Goal: Task Accomplishment & Management: Complete application form

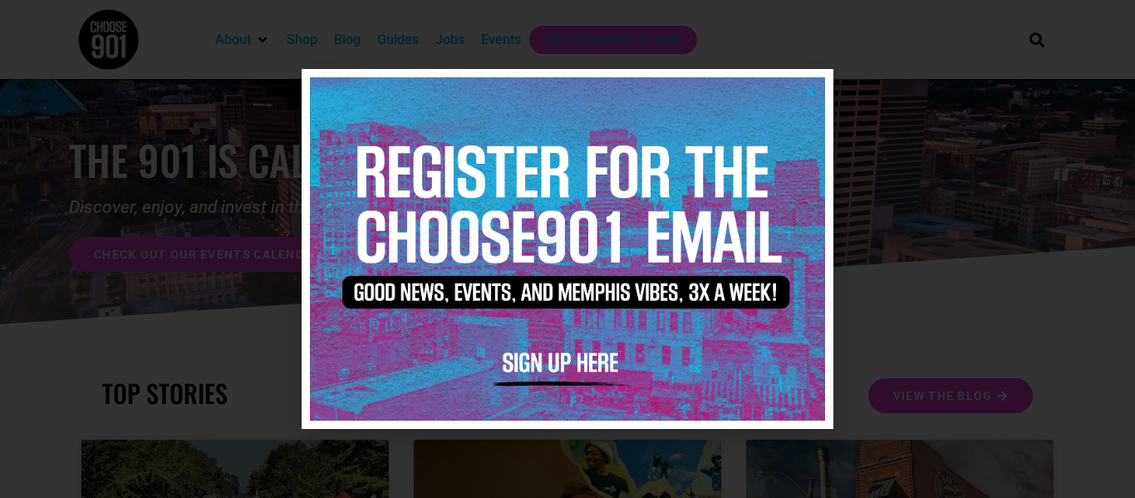
click at [814, 90] on icon "Close" at bounding box center [810, 92] width 12 height 12
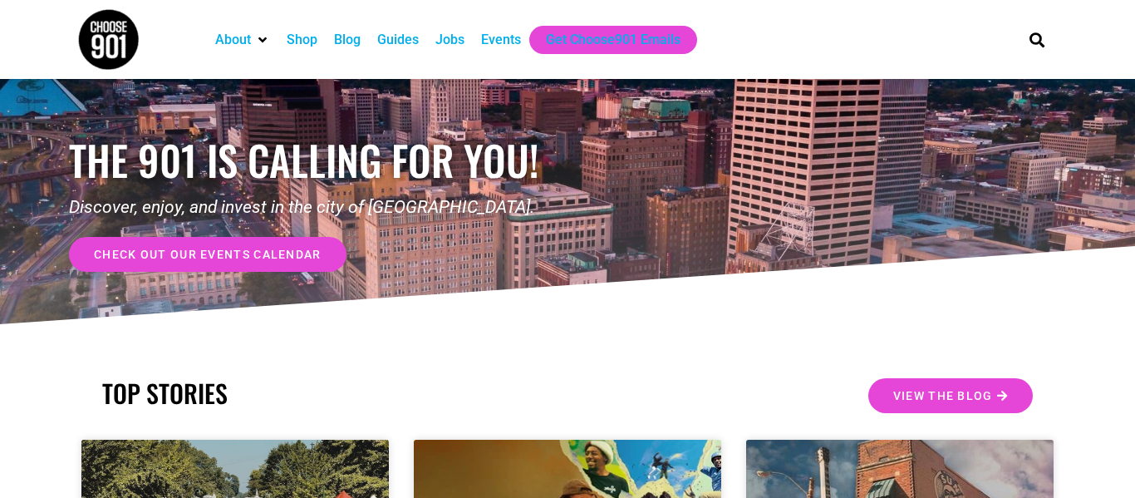
click at [447, 41] on div "Jobs" at bounding box center [449, 40] width 29 height 20
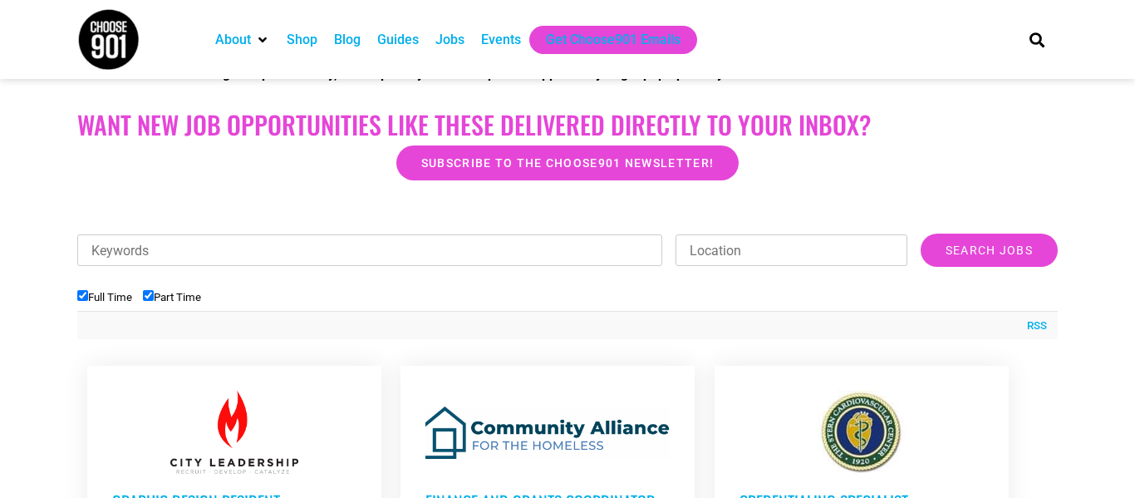
scroll to position [406, 0]
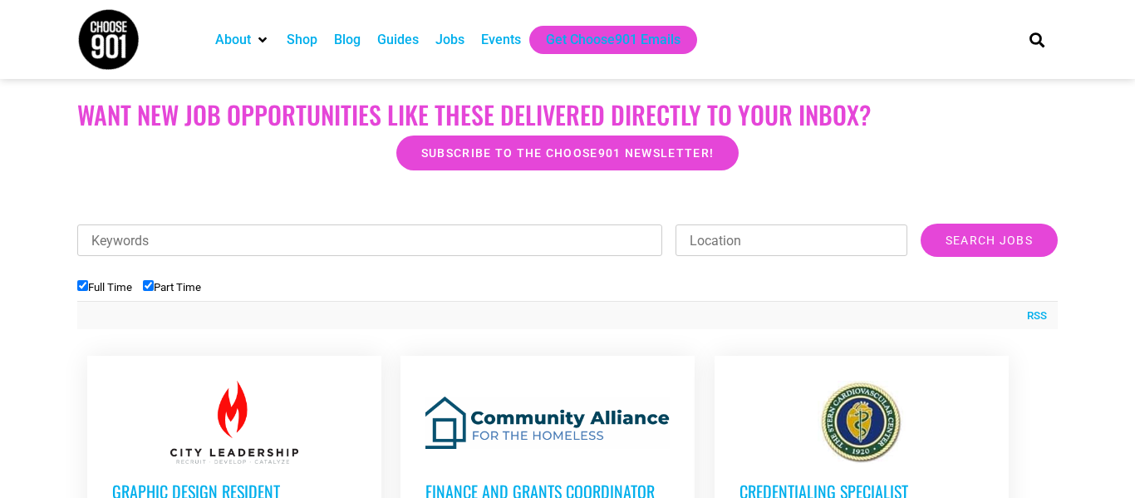
click at [153, 284] on input "Part Time" at bounding box center [148, 285] width 11 height 11
checkbox input "false"
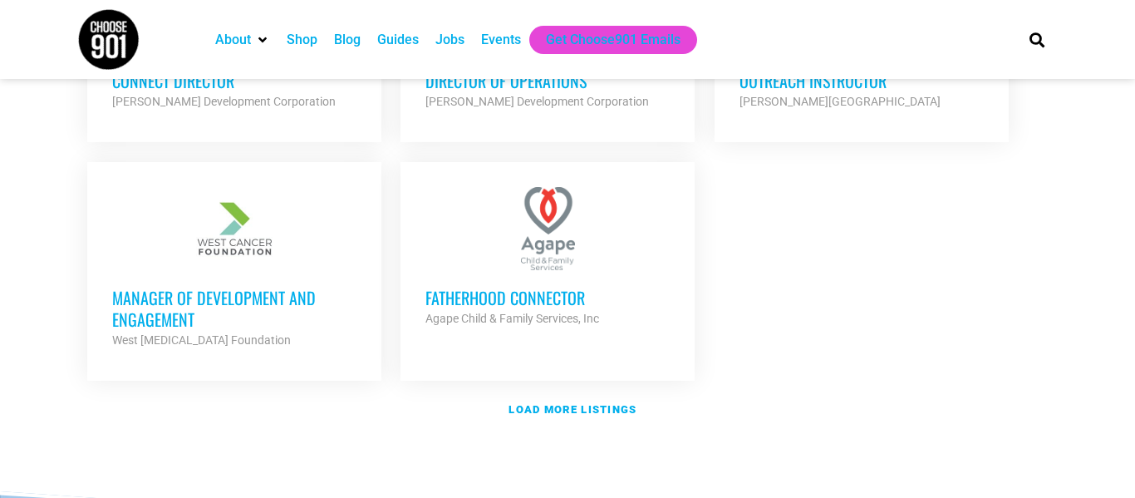
scroll to position [2024, 0]
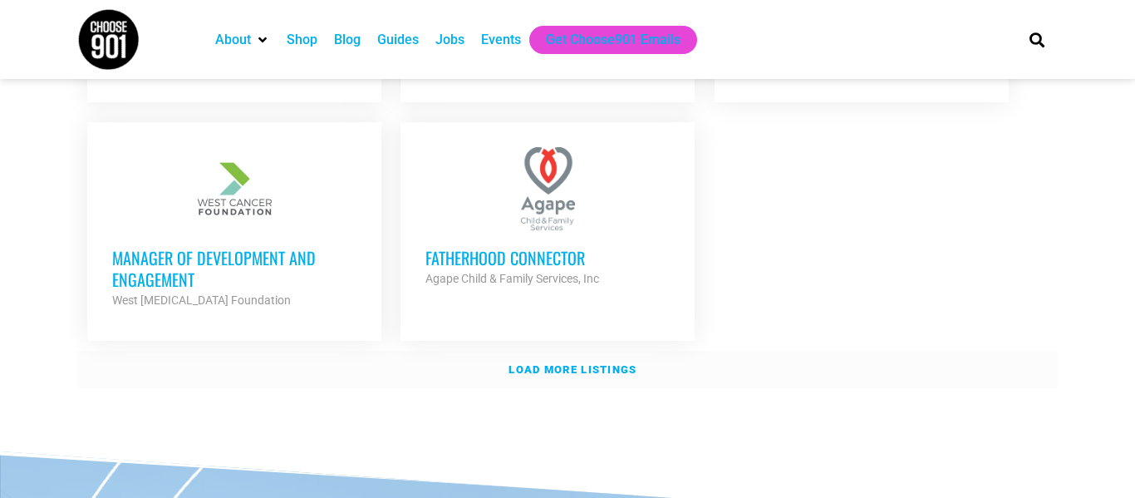
click at [533, 365] on strong "Load more listings" at bounding box center [572, 369] width 128 height 12
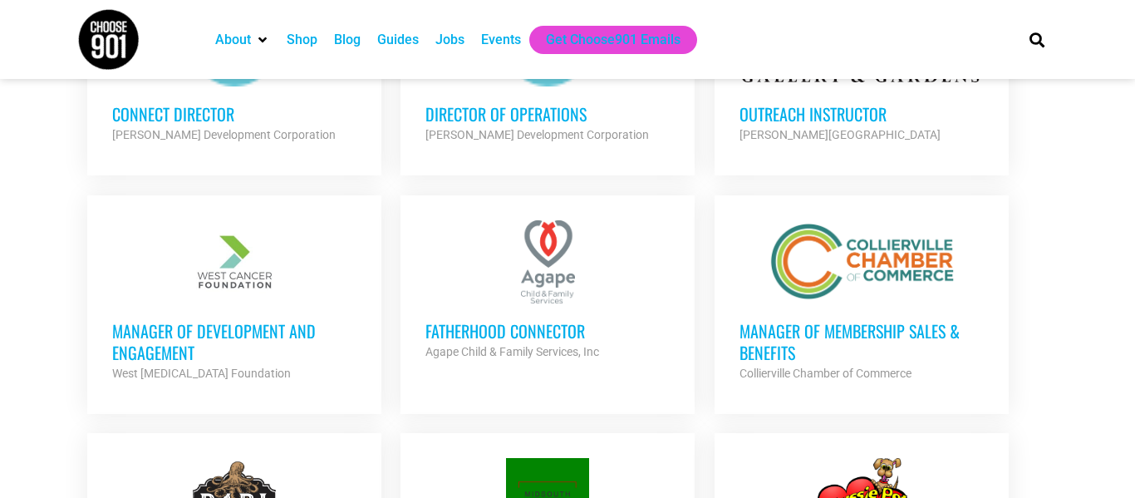
scroll to position [1920, 0]
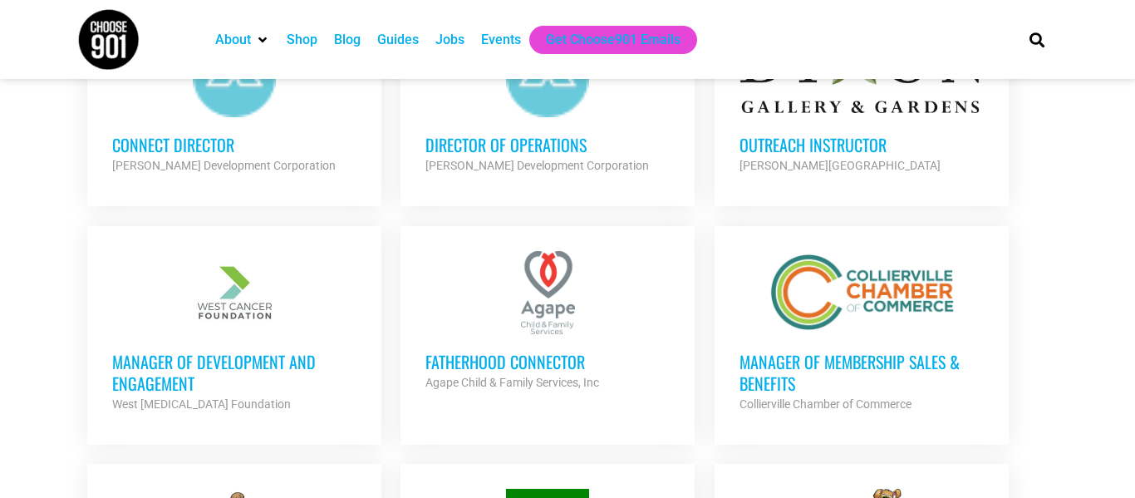
click at [840, 374] on h3 "Manager of Membership Sales & Benefits" at bounding box center [861, 372] width 244 height 43
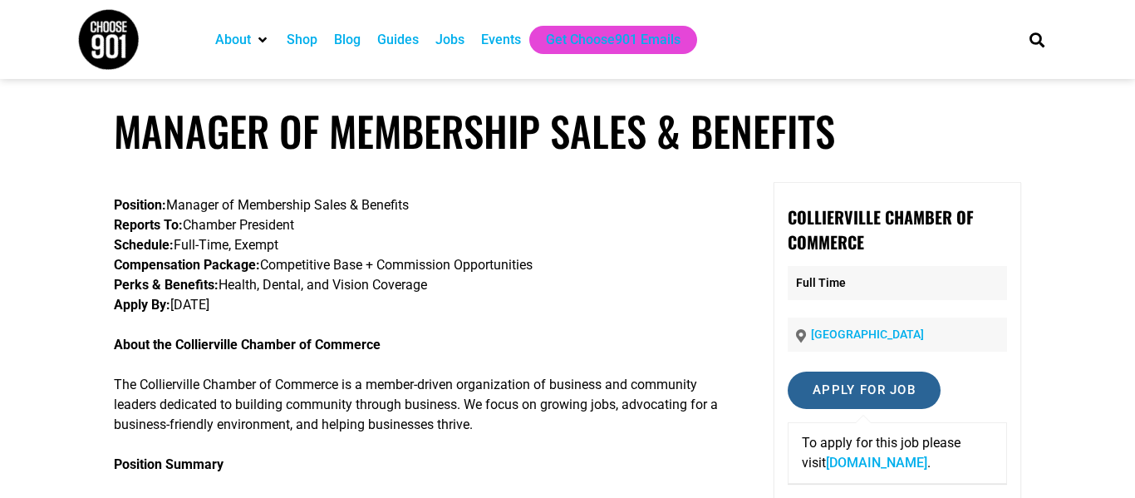
click at [837, 392] on input "Apply for job" at bounding box center [864, 389] width 153 height 37
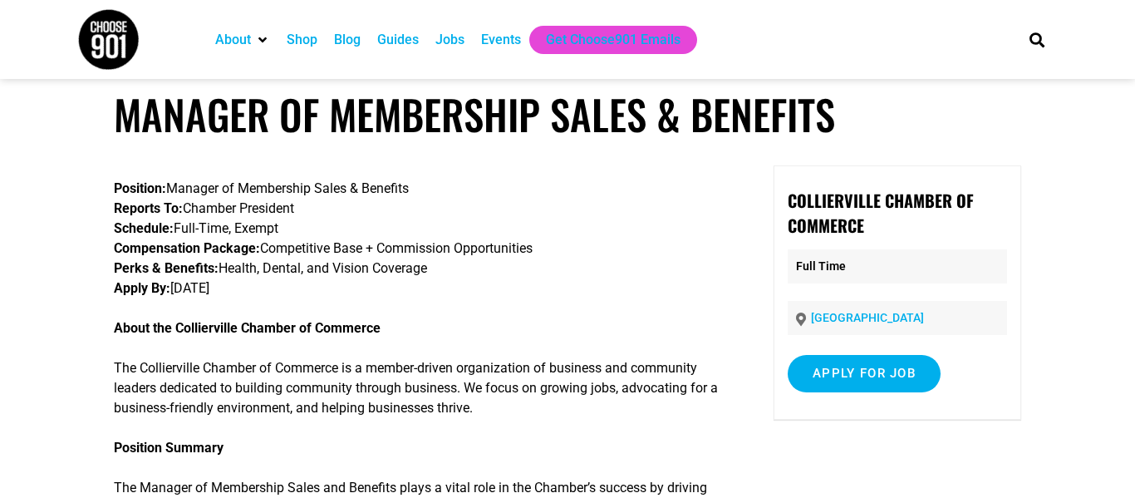
scroll to position [20, 0]
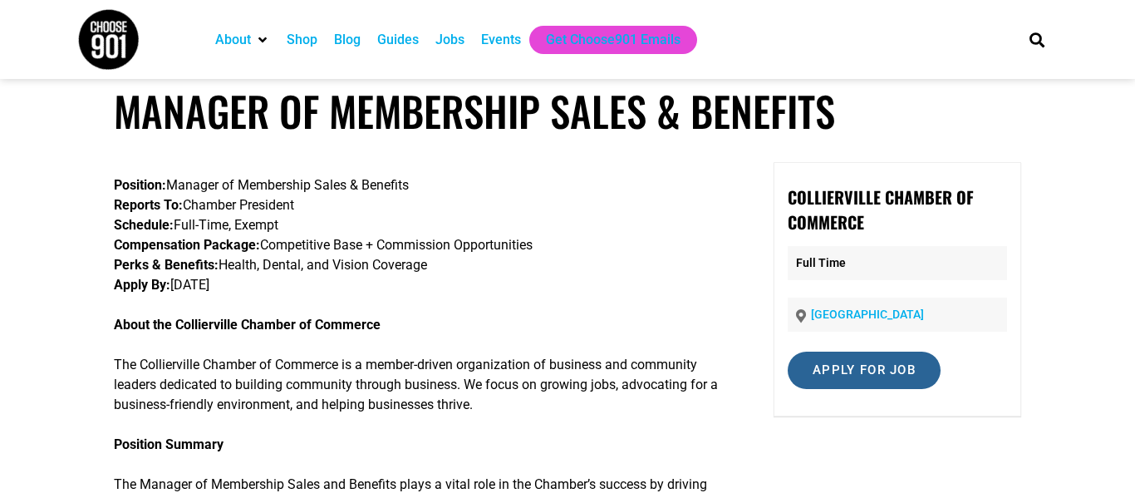
click at [886, 367] on input "Apply for job" at bounding box center [864, 369] width 153 height 37
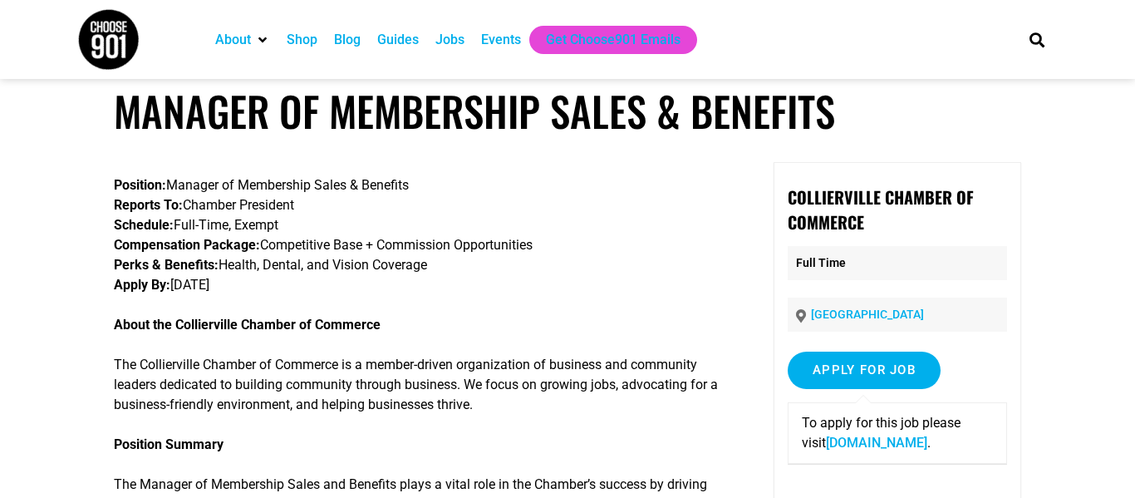
click at [831, 444] on link "colliervillechamber.com" at bounding box center [876, 442] width 101 height 16
